Goal: Contribute content: Add original content to the website for others to see

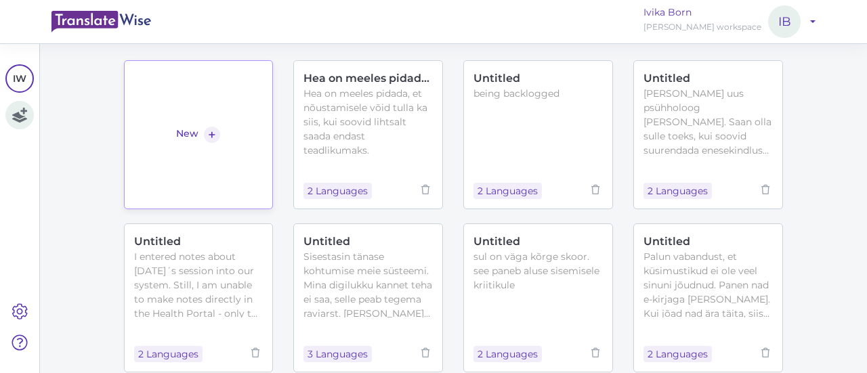
click at [161, 85] on link "New +" at bounding box center [199, 134] width 150 height 149
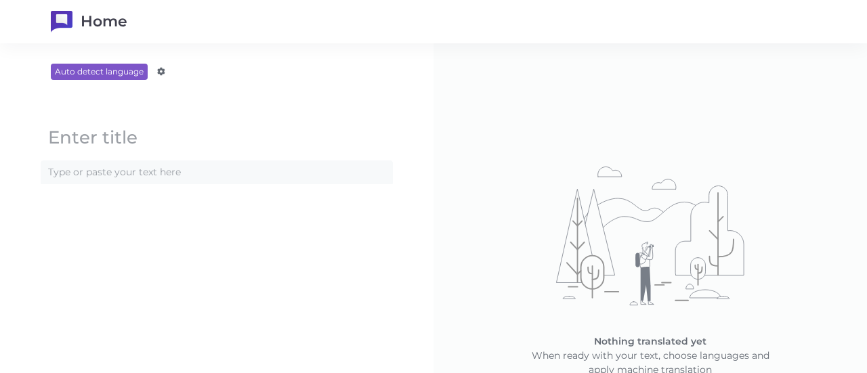
click at [131, 181] on content at bounding box center [216, 172] width 351 height 22
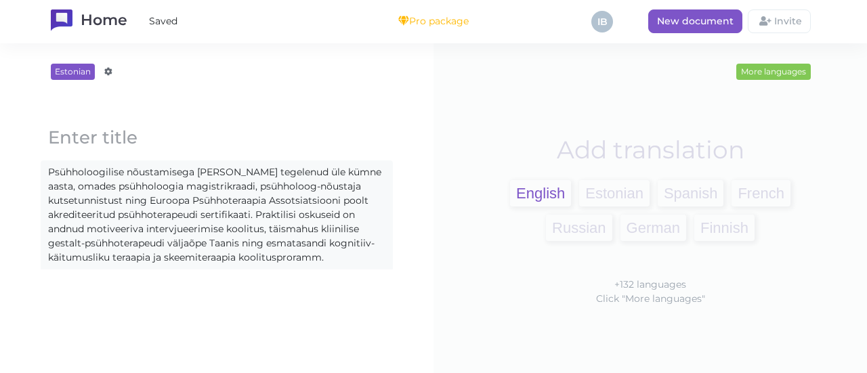
click at [534, 187] on span "English" at bounding box center [540, 193] width 61 height 26
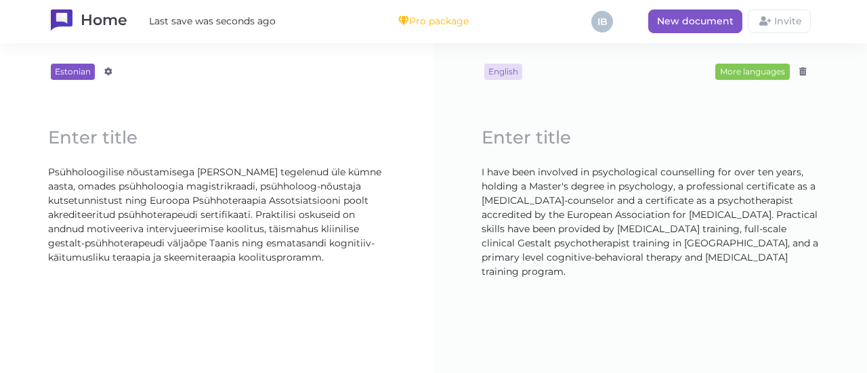
click at [754, 296] on block-editor "Loading... I have been involved in psychological counselling for over ten years…" at bounding box center [650, 199] width 379 height 203
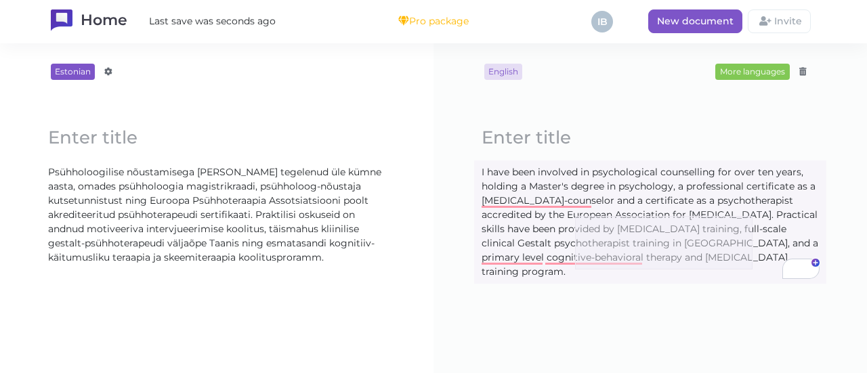
drag, startPoint x: 575, startPoint y: 270, endPoint x: 753, endPoint y: 216, distance: 185.4
click at [753, 216] on content "I have been involved in psychological counselling for over ten years, holding a…" at bounding box center [650, 222] width 351 height 122
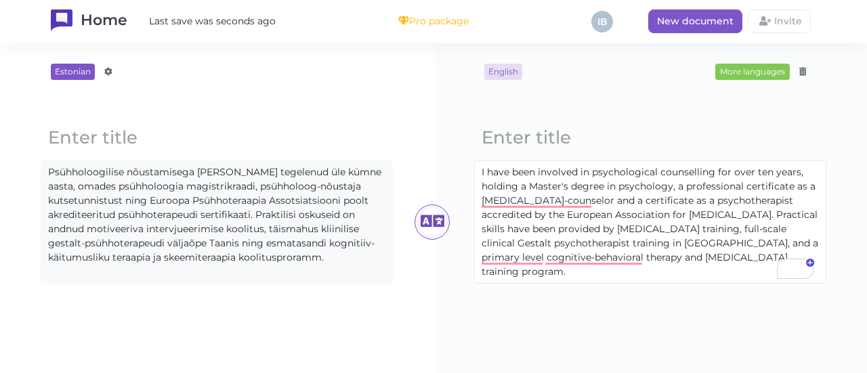
click at [716, 257] on content "I have been involved in psychological counselling for over ten years, holding a…" at bounding box center [650, 222] width 351 height 122
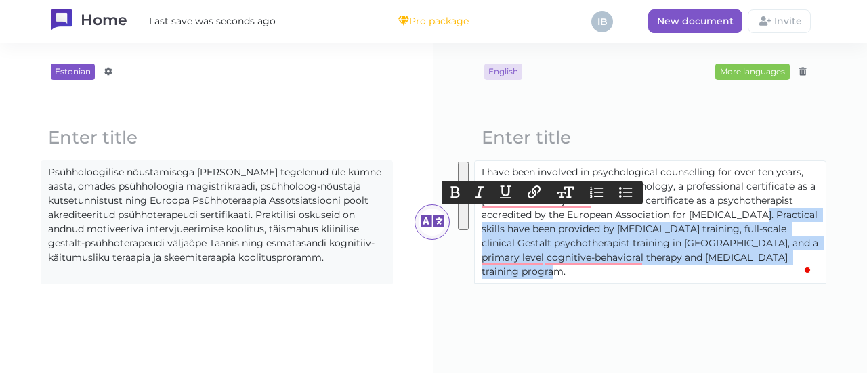
drag, startPoint x: 573, startPoint y: 272, endPoint x: 758, endPoint y: 215, distance: 193.6
click at [758, 215] on content "I have been involved in psychological counselling for over ten years, holding a…" at bounding box center [650, 222] width 351 height 122
copy content "Practical skills have been provided by [MEDICAL_DATA] training, full-scale clin…"
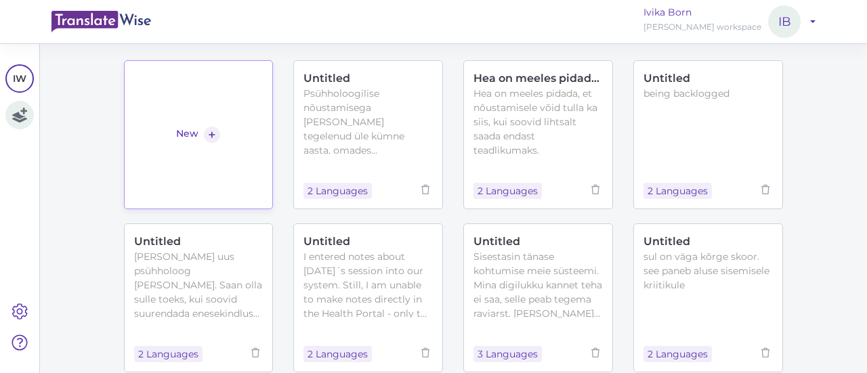
click at [244, 117] on link "New +" at bounding box center [199, 134] width 150 height 149
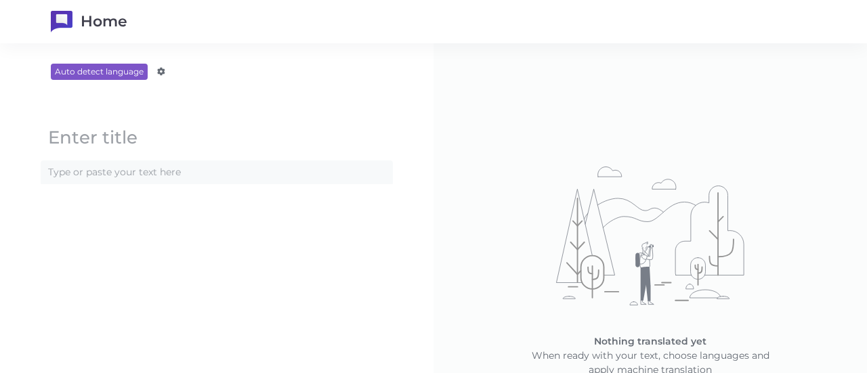
click at [140, 178] on content at bounding box center [216, 172] width 351 height 22
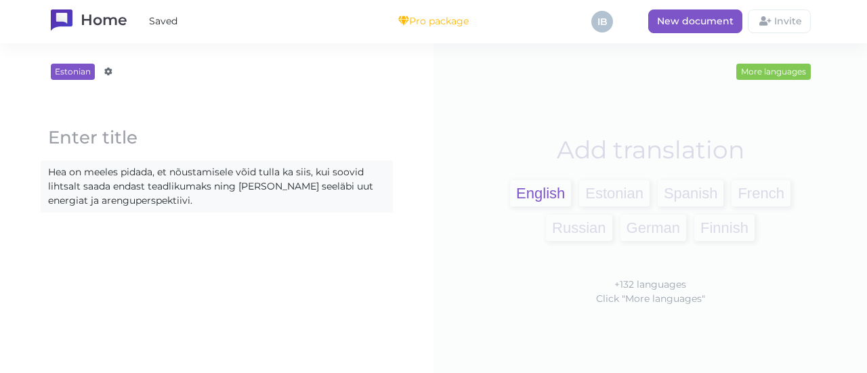
click at [535, 189] on span "English" at bounding box center [540, 193] width 61 height 26
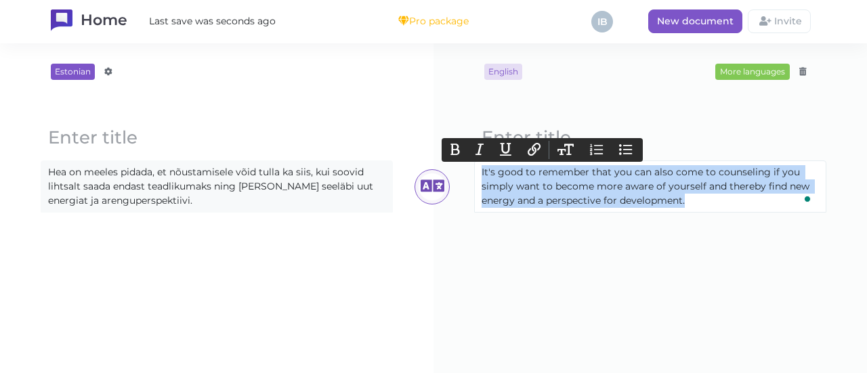
drag, startPoint x: 690, startPoint y: 201, endPoint x: 472, endPoint y: 172, distance: 219.5
click at [475, 172] on content "It's good to remember that you can also come to counseling if you simply want t…" at bounding box center [650, 186] width 351 height 51
copy content "It's good to remember that you can also come to counseling if you simply want t…"
